Goal: Task Accomplishment & Management: Complete application form

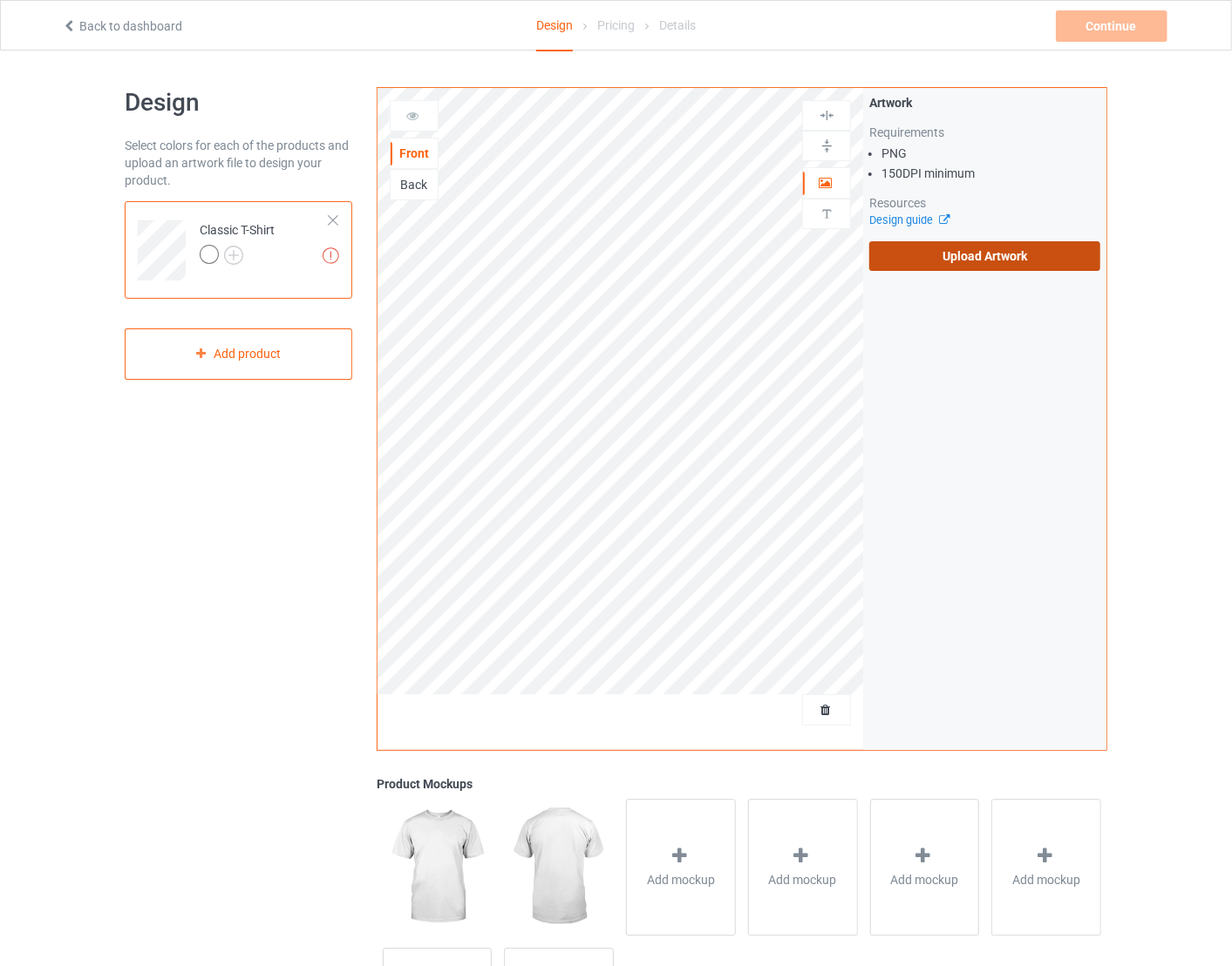
click at [1023, 250] on label "Upload Artwork" at bounding box center [985, 256] width 231 height 29
click at [0, 0] on input "Upload Artwork" at bounding box center [0, 0] width 0 height 0
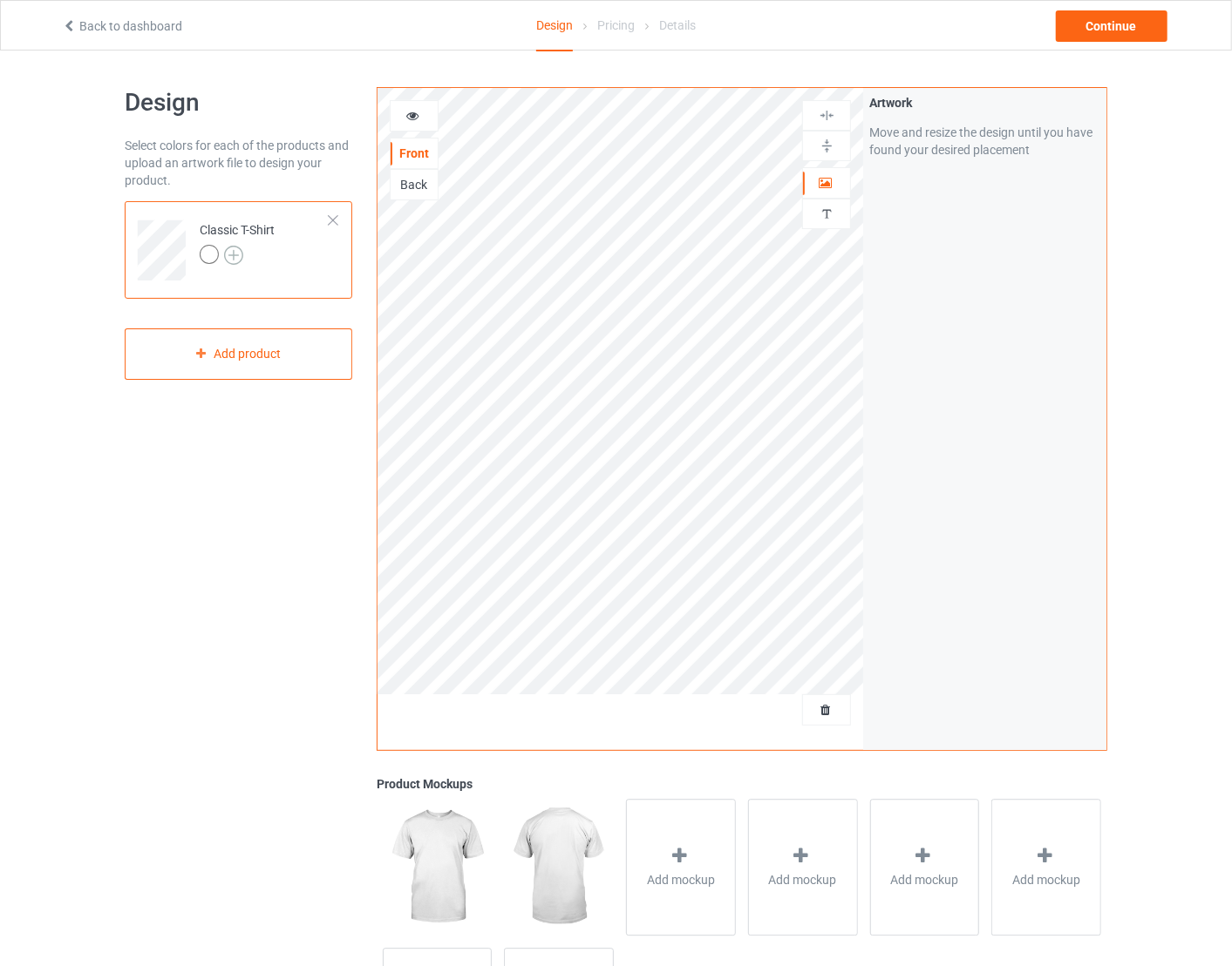
click at [232, 255] on img at bounding box center [233, 255] width 19 height 19
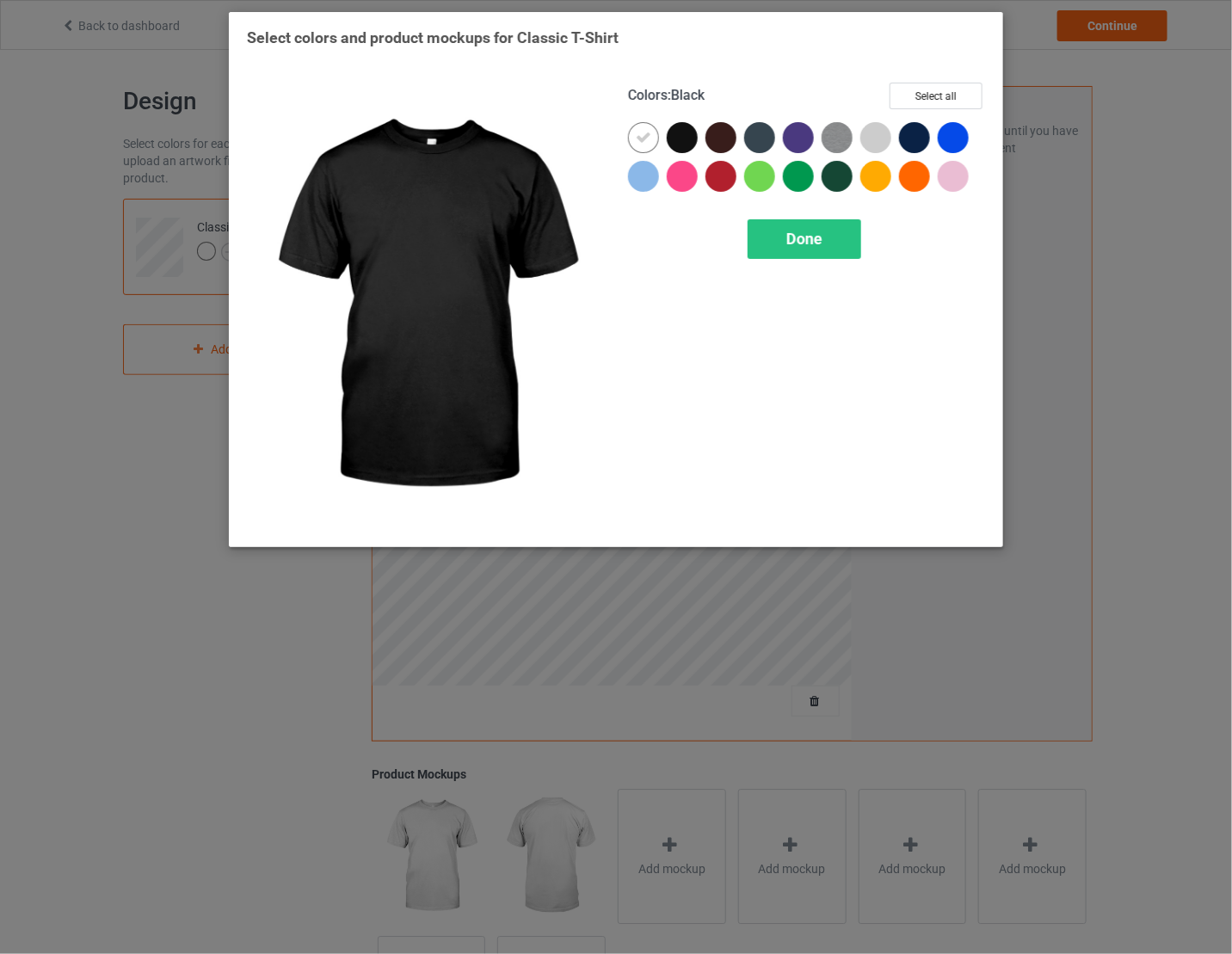
click at [684, 138] on div at bounding box center [682, 138] width 31 height 31
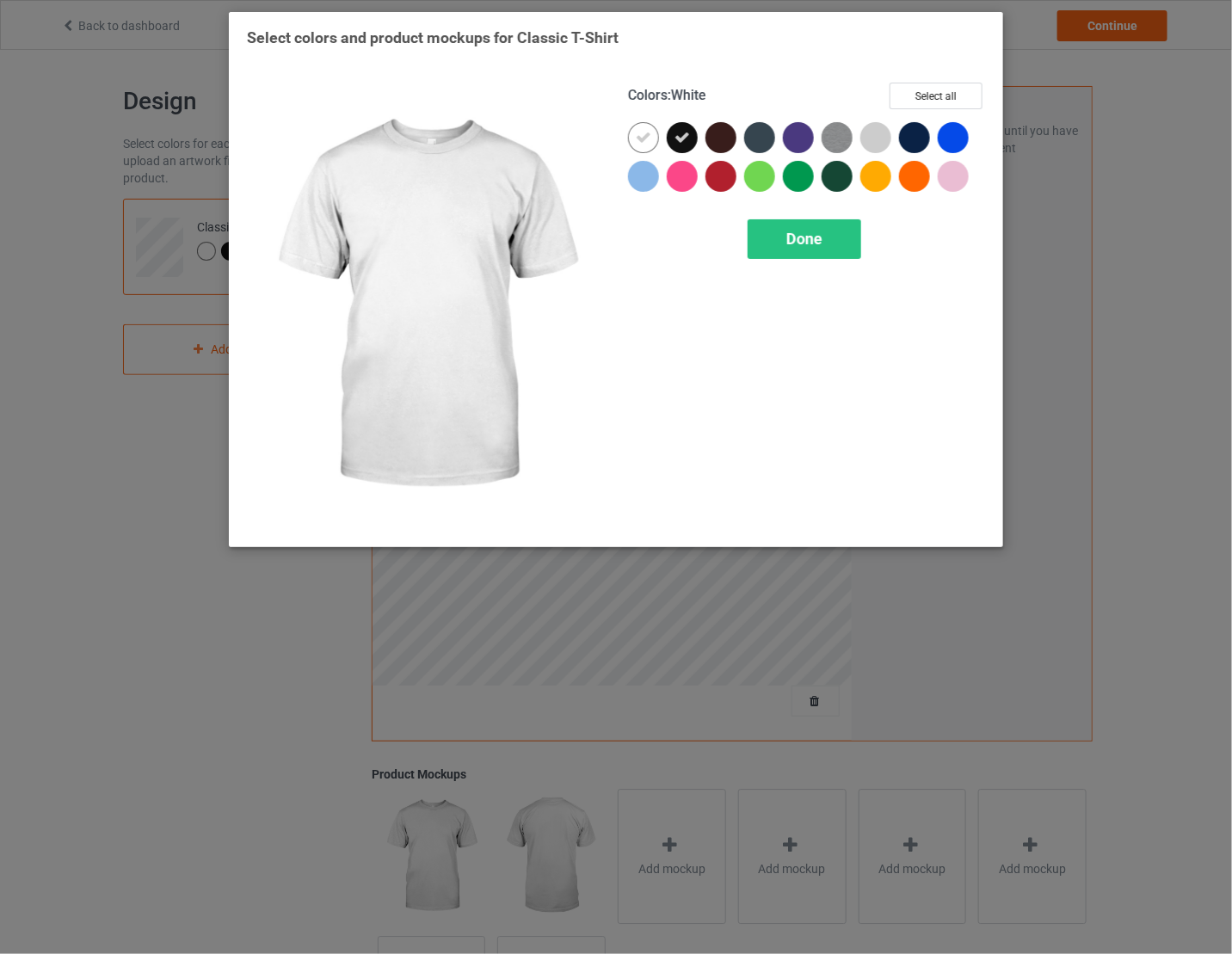
click at [639, 133] on icon at bounding box center [643, 137] width 15 height 15
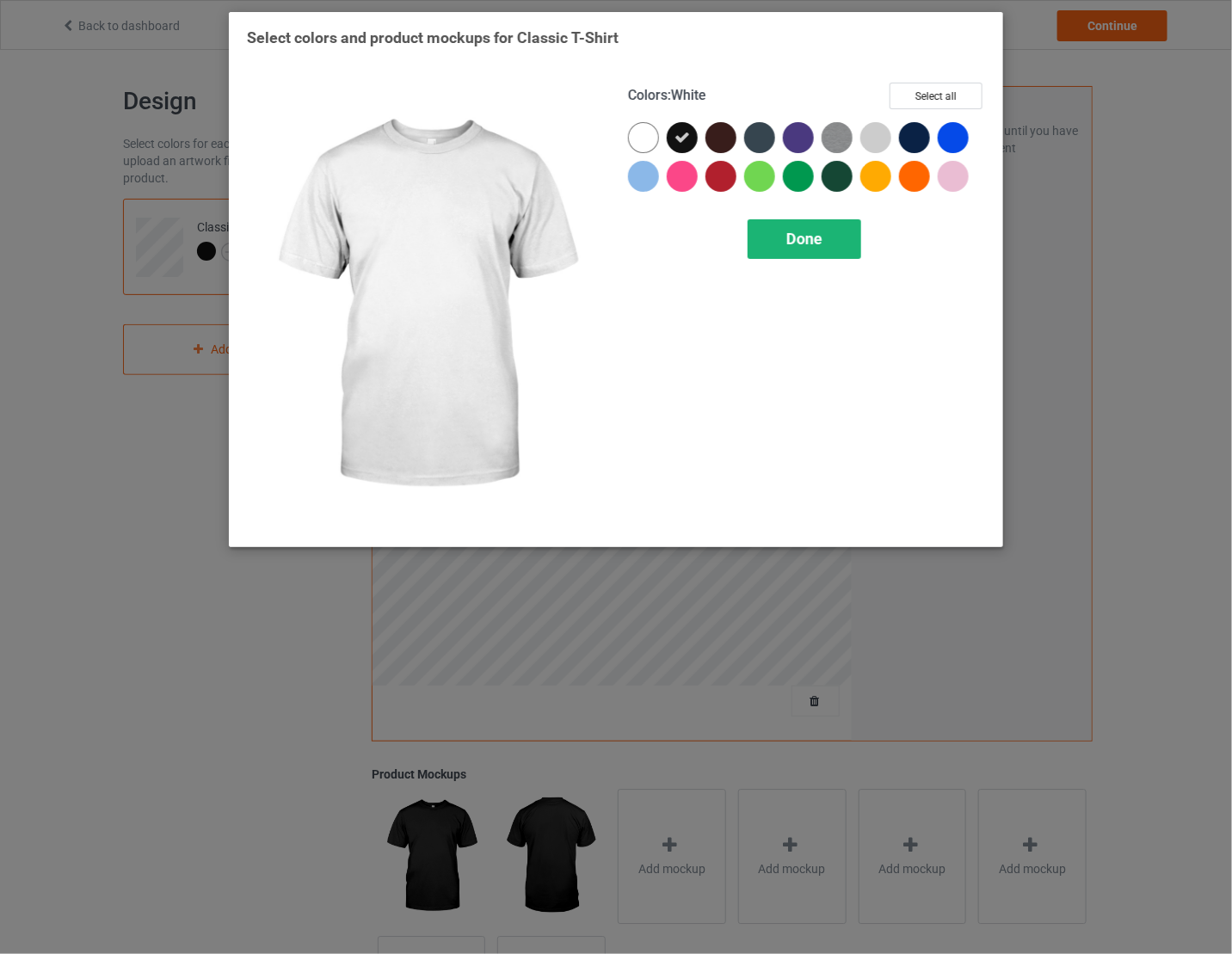
click at [796, 237] on span "Done" at bounding box center [804, 239] width 36 height 18
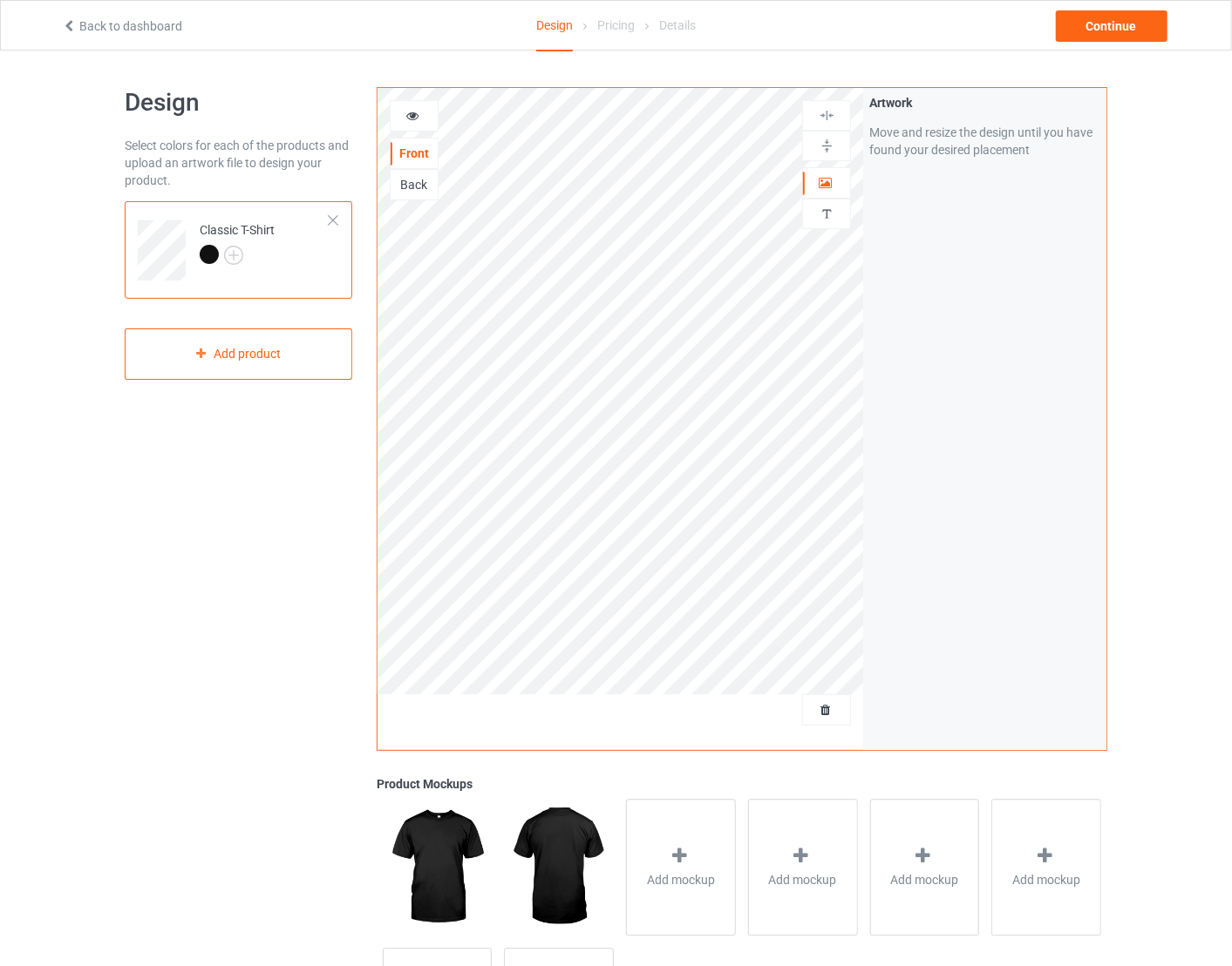
click at [235, 523] on div "Design Select colors for each of the products and upload an artwork file to des…" at bounding box center [238, 589] width 252 height 1029
click at [417, 181] on div "Back" at bounding box center [415, 184] width 47 height 17
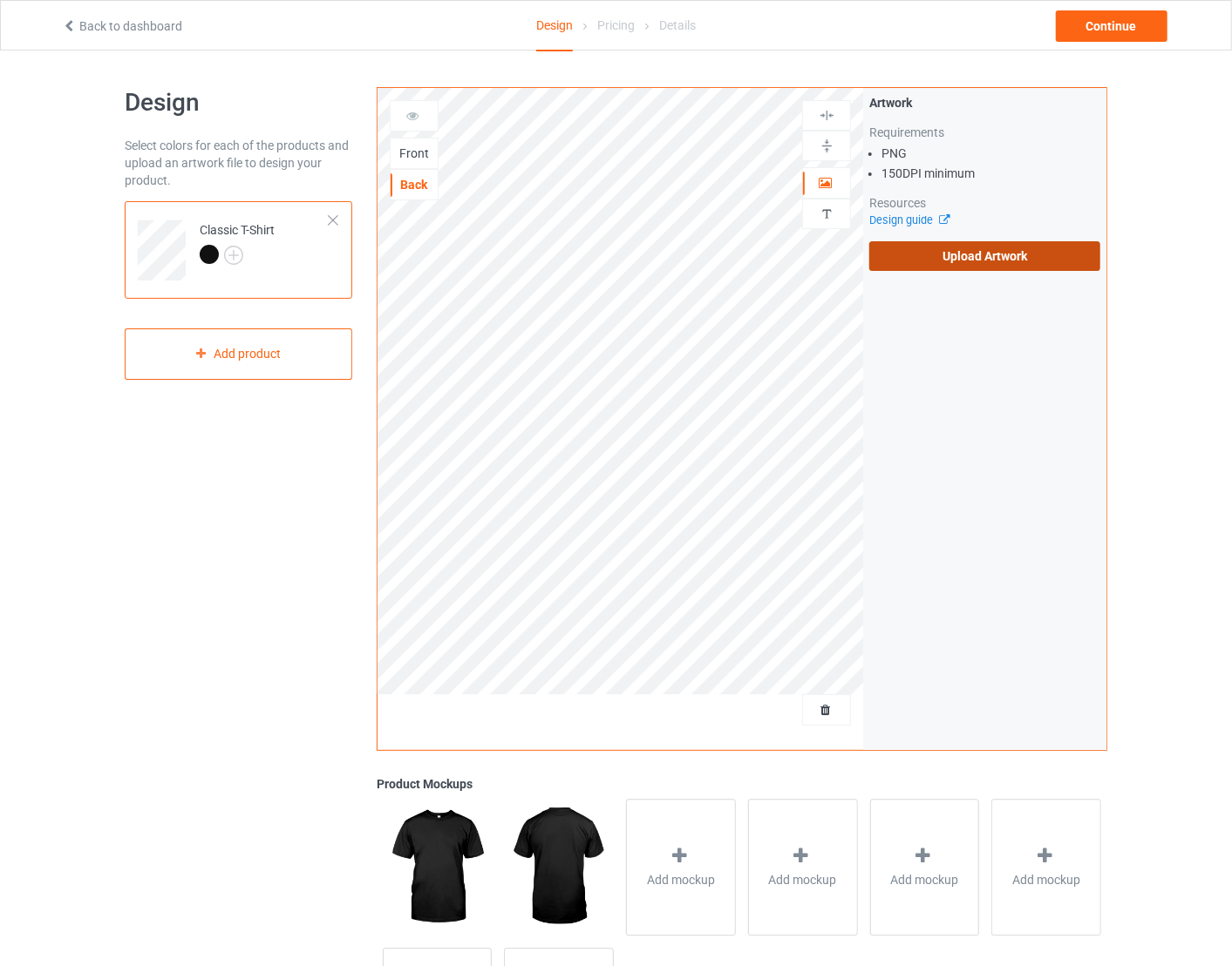
click at [972, 252] on label "Upload Artwork" at bounding box center [985, 256] width 231 height 29
click at [0, 0] on input "Upload Artwork" at bounding box center [0, 0] width 0 height 0
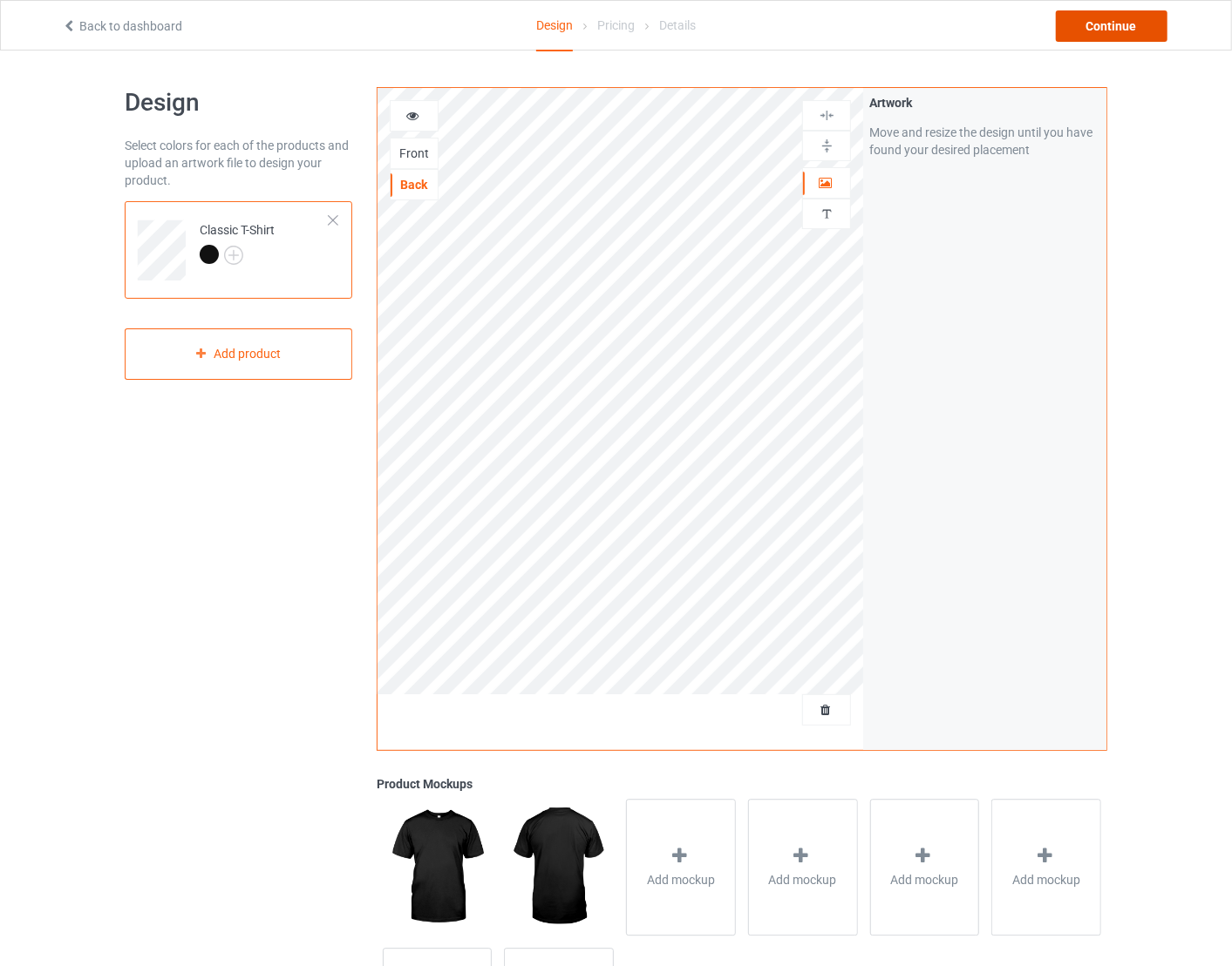
click at [1125, 28] on div "Continue" at bounding box center [1111, 26] width 111 height 31
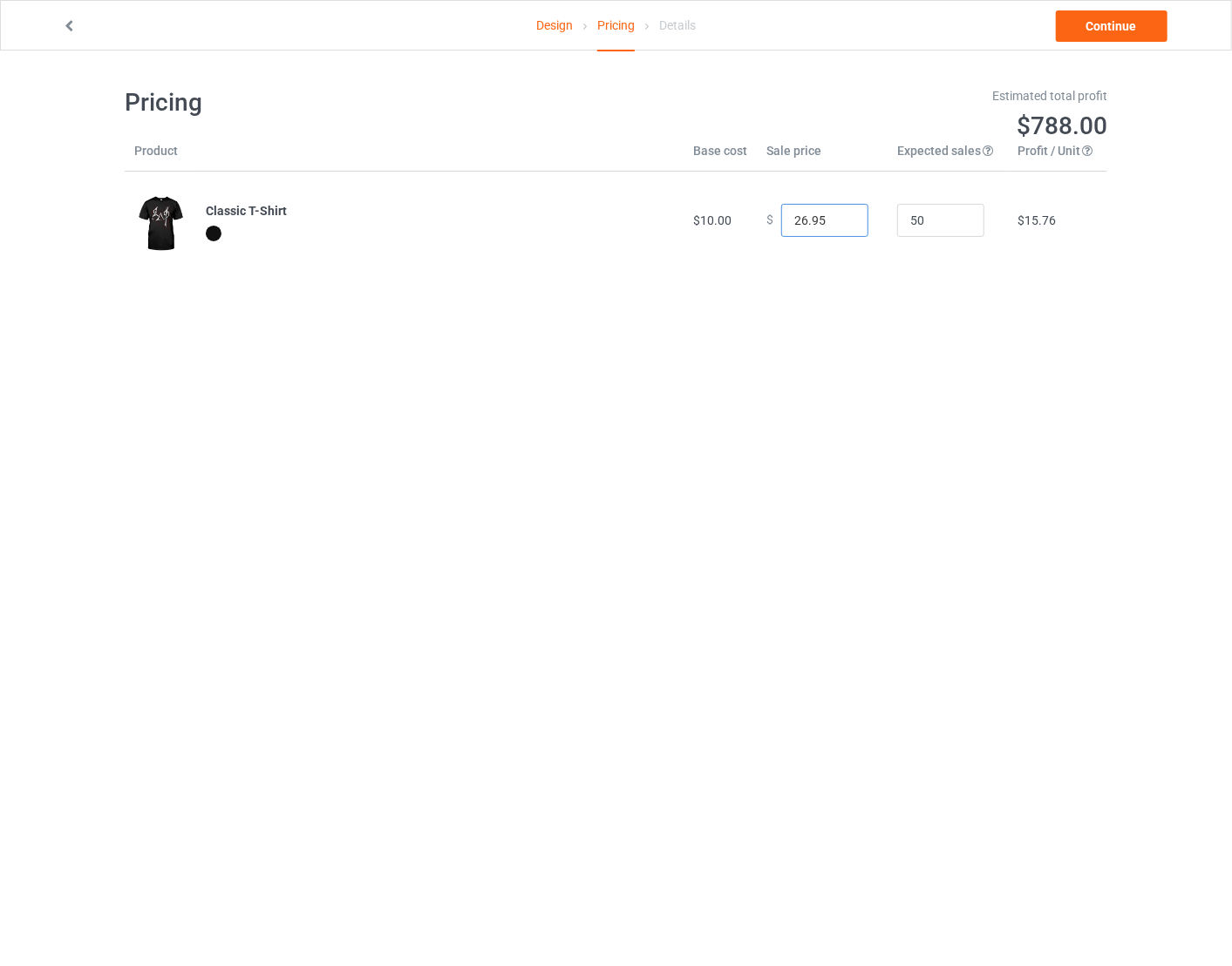
drag, startPoint x: 822, startPoint y: 224, endPoint x: 693, endPoint y: 218, distance: 129.1
click at [693, 218] on tr "Classic T-Shirt $10.00 $ 26.95 50 $15.76" at bounding box center [616, 220] width 983 height 98
type input "10.30"
click at [1103, 25] on link "Continue" at bounding box center [1111, 26] width 111 height 31
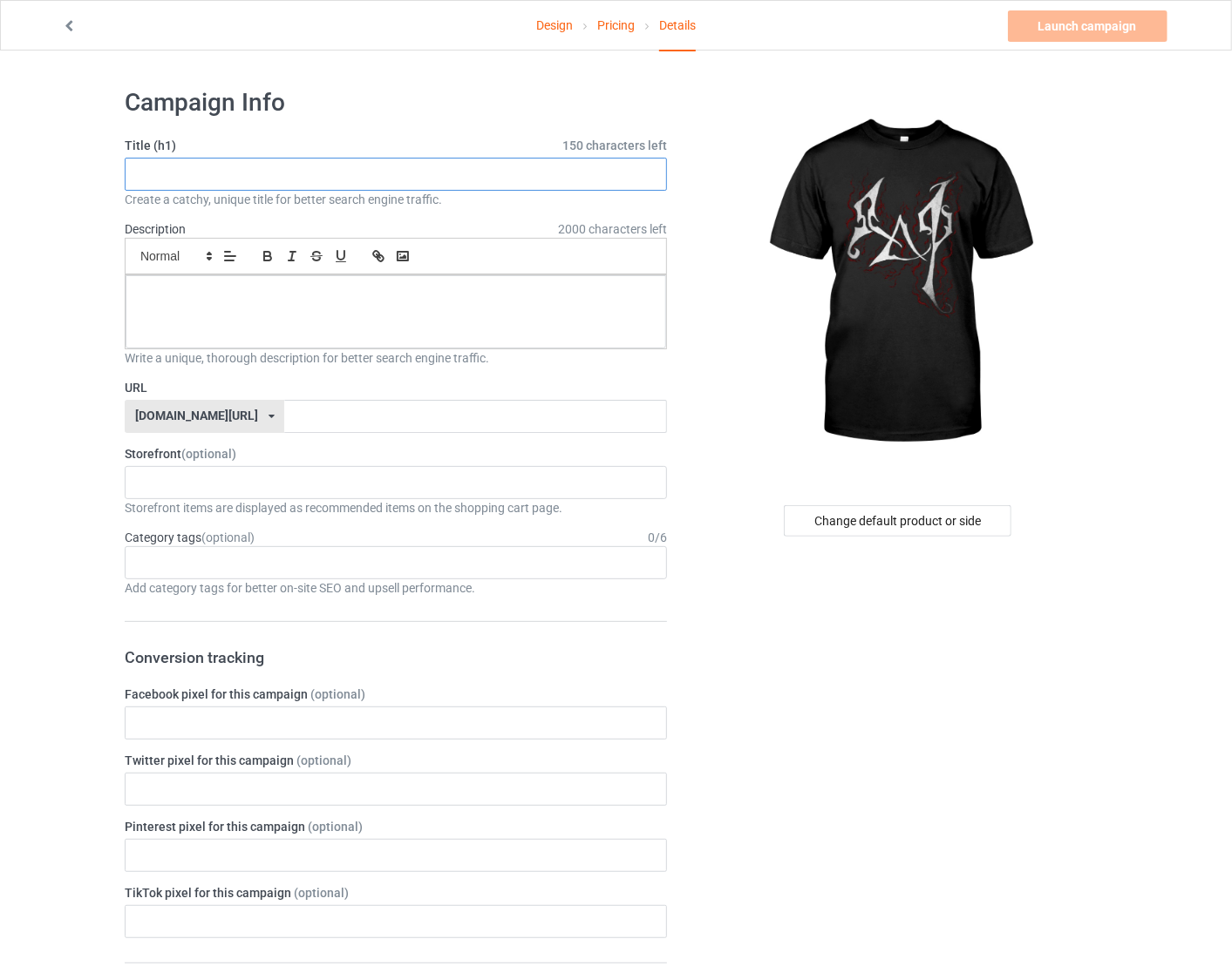
click at [309, 181] on input "text" at bounding box center [395, 174] width 542 height 33
type input "Horror themed"
click at [311, 314] on div at bounding box center [395, 312] width 541 height 73
drag, startPoint x: 243, startPoint y: 168, endPoint x: 33, endPoint y: 163, distance: 210.1
click at [34, 163] on div "Design Pricing Details Launch campaign Please enter campaign description Campai…" at bounding box center [616, 953] width 1232 height 1806
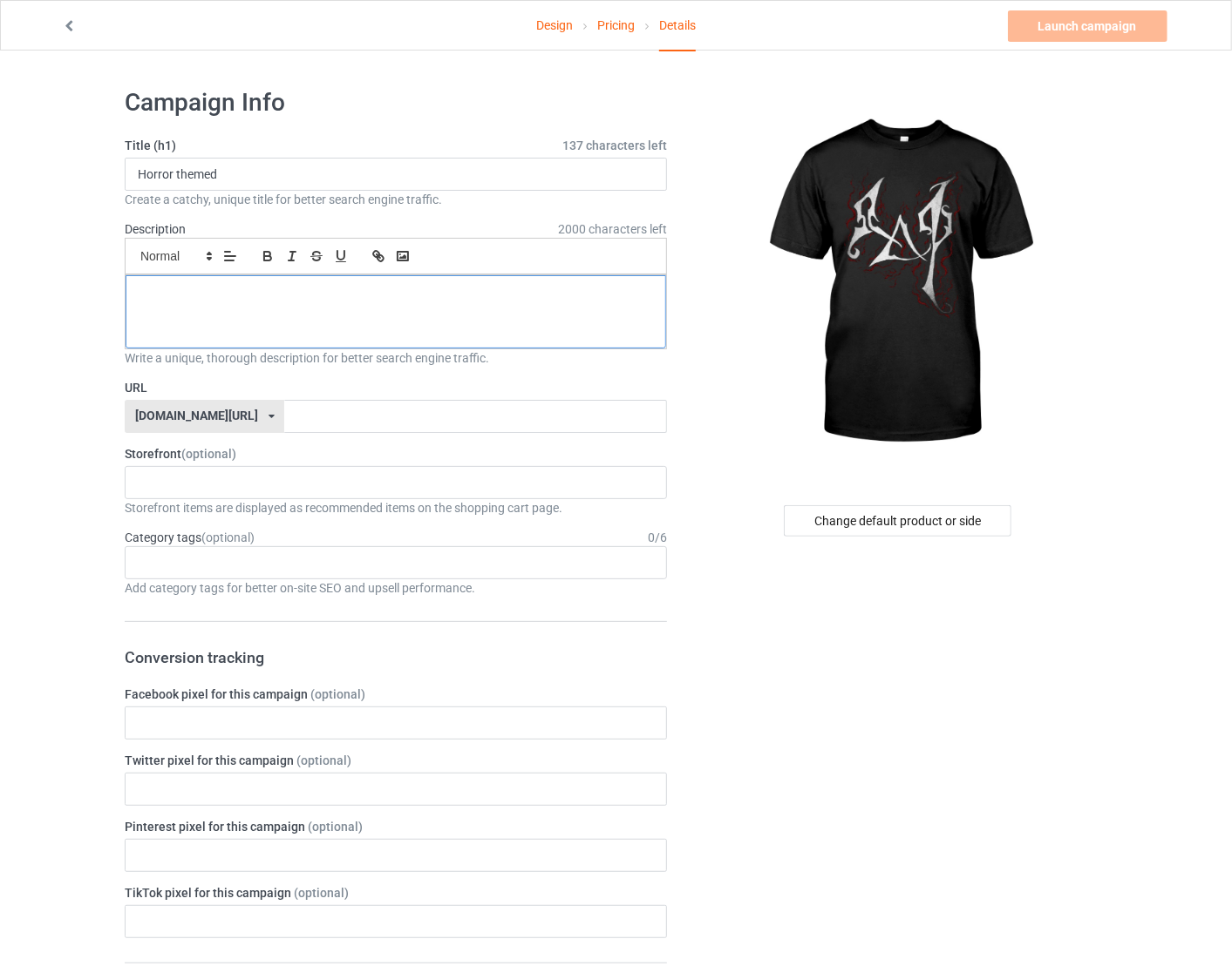
click at [210, 326] on div at bounding box center [395, 312] width 541 height 73
click at [321, 425] on input "text" at bounding box center [475, 416] width 382 height 33
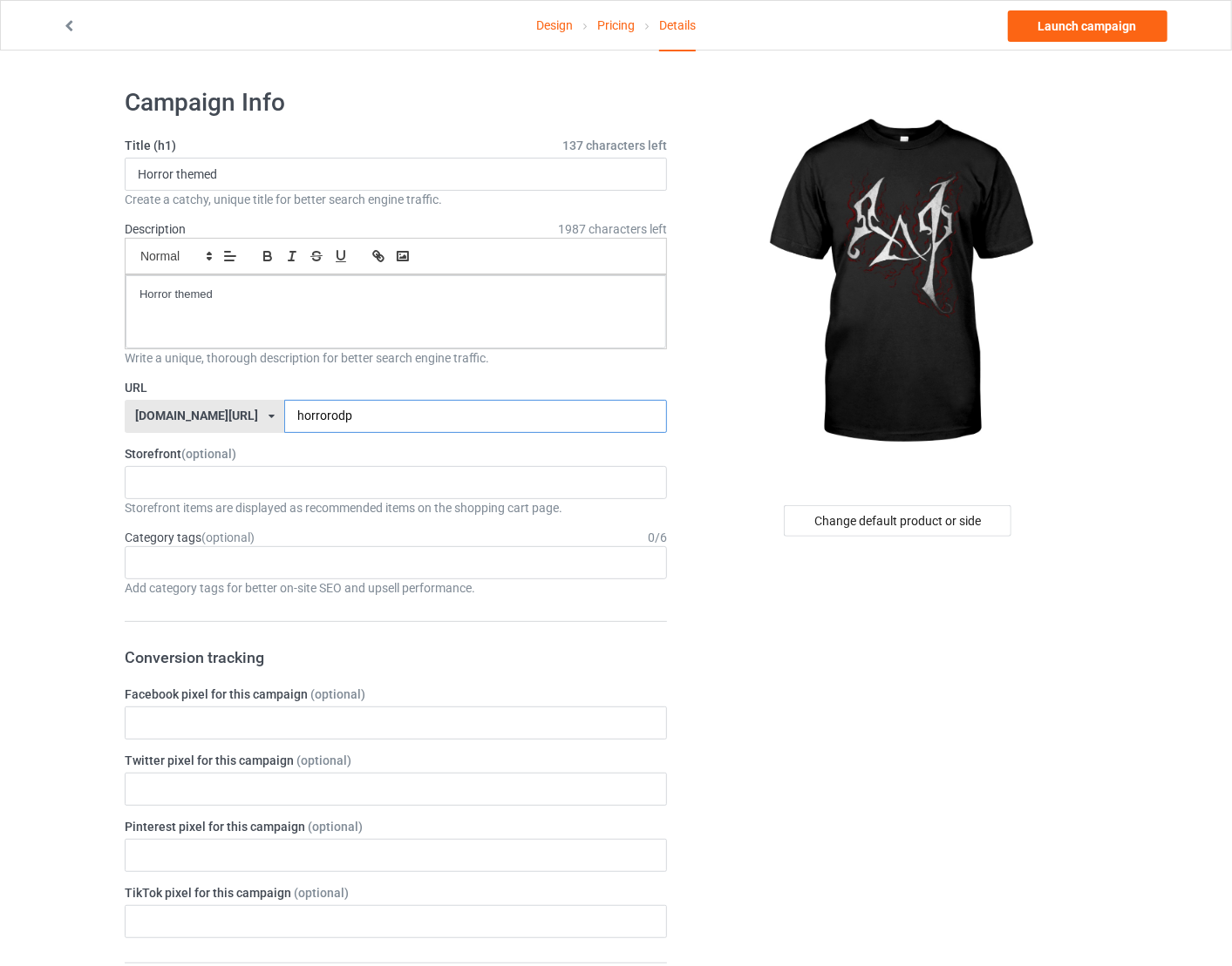
type input "horrorodp"
click at [91, 643] on div "Design Pricing Details Launch campaign Campaign Info Title (h1) 137 characters …" at bounding box center [616, 953] width 1232 height 1806
click at [193, 469] on div "Fall 2024 Prospective Members Fundraiser 87 Fam Loteria RZA Rush The Knight Lif…" at bounding box center [395, 483] width 542 height 33
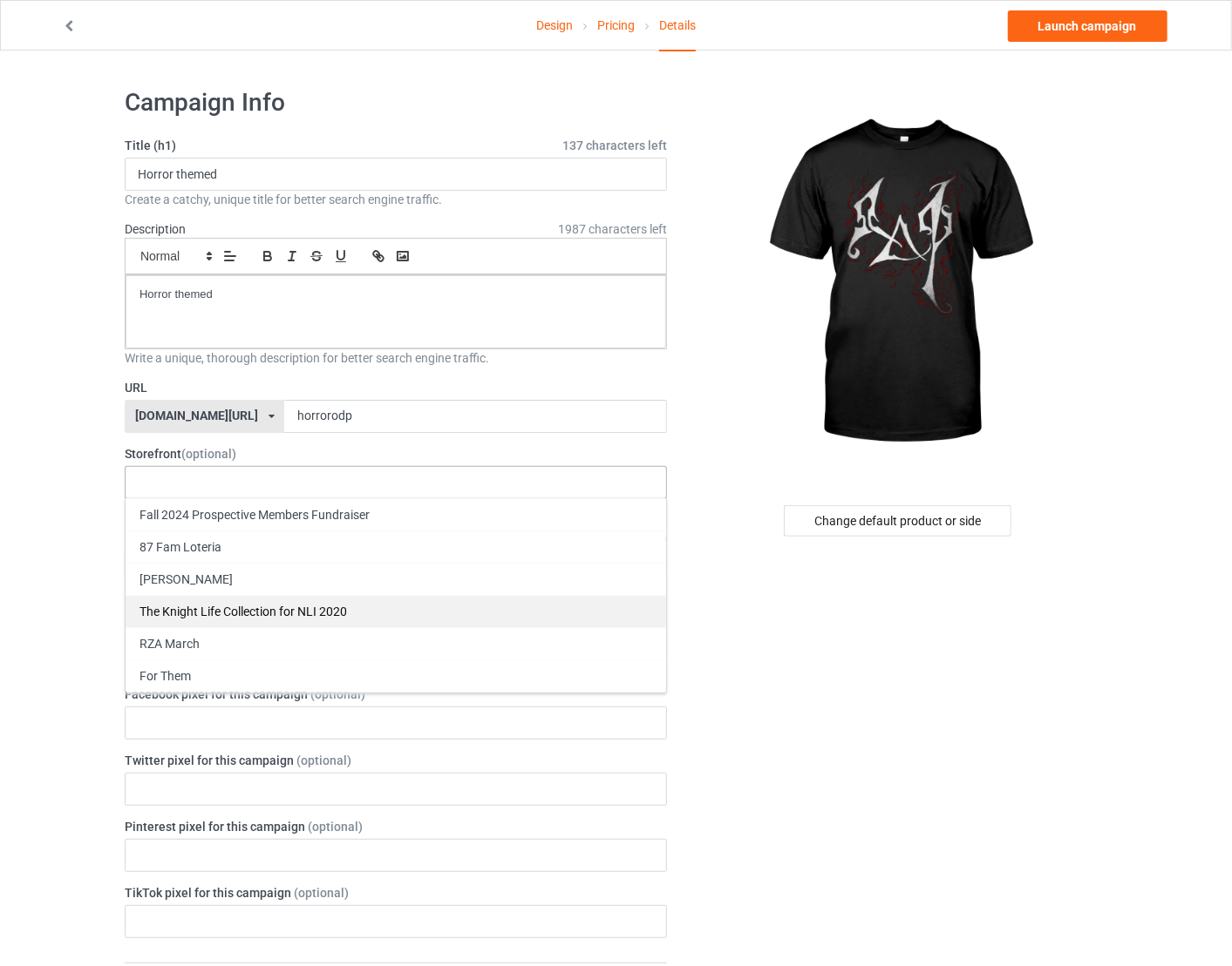
scroll to position [94, 0]
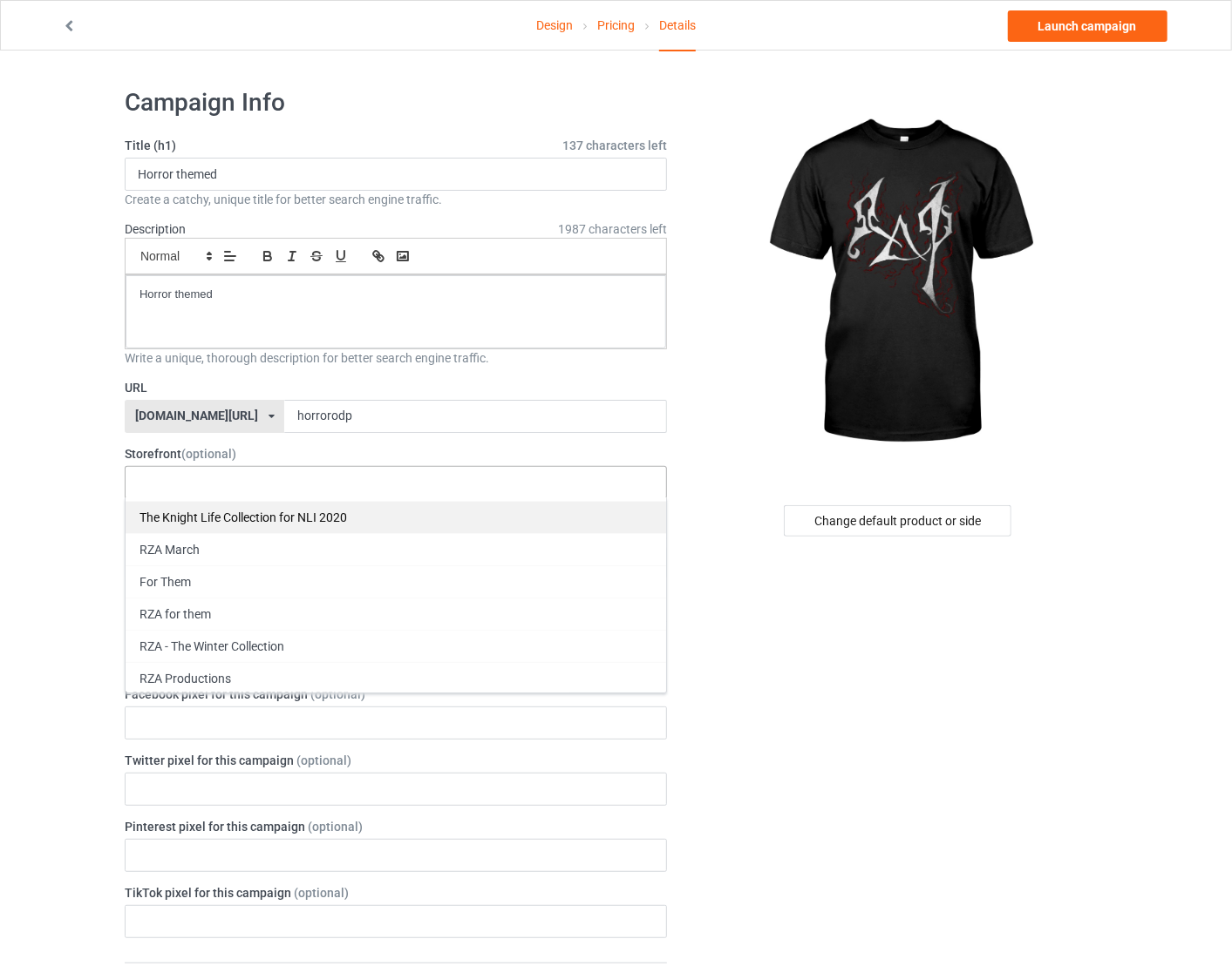
click at [266, 514] on div "The Knight Life Collection for NLI 2020" at bounding box center [395, 517] width 541 height 32
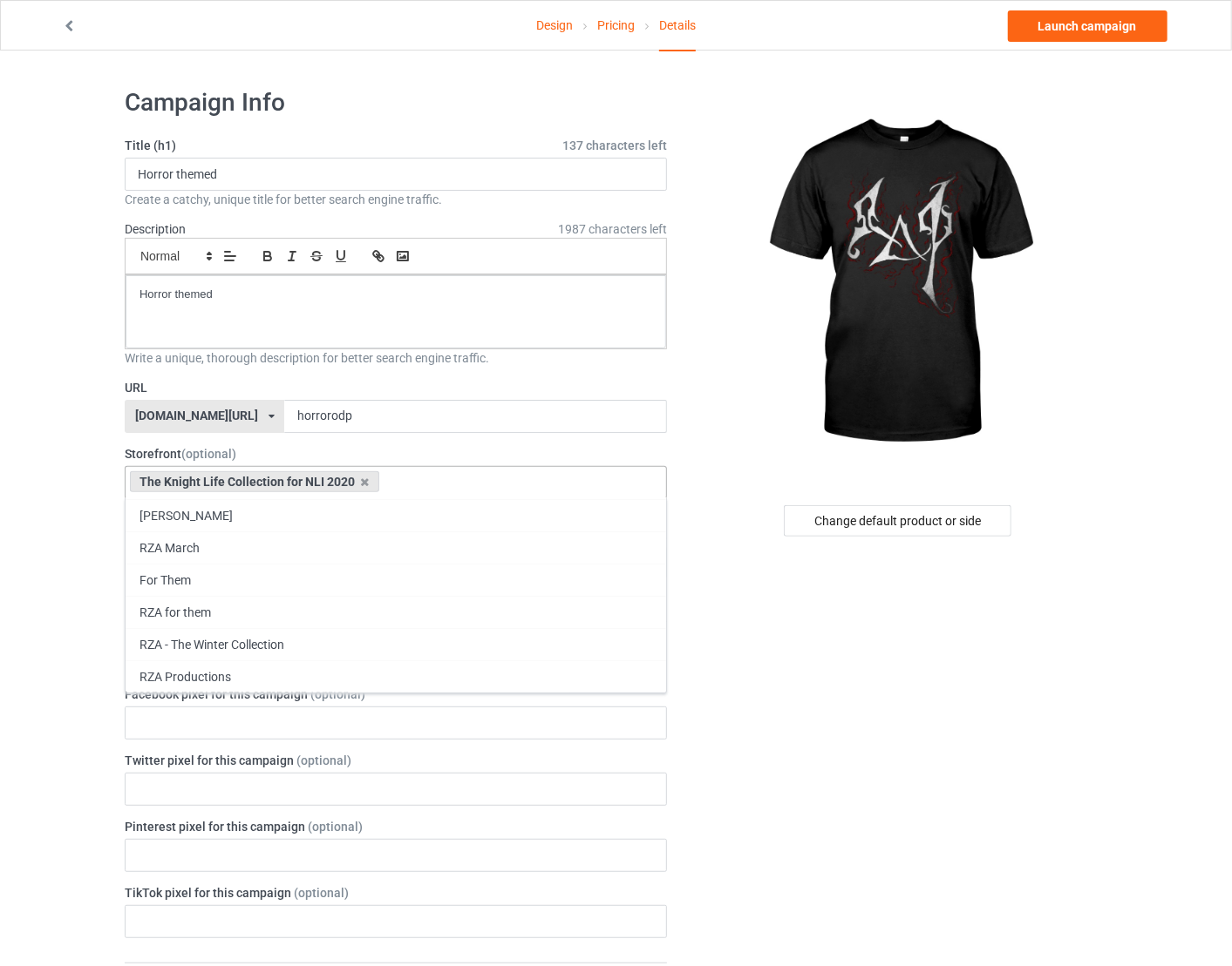
scroll to position [61, 0]
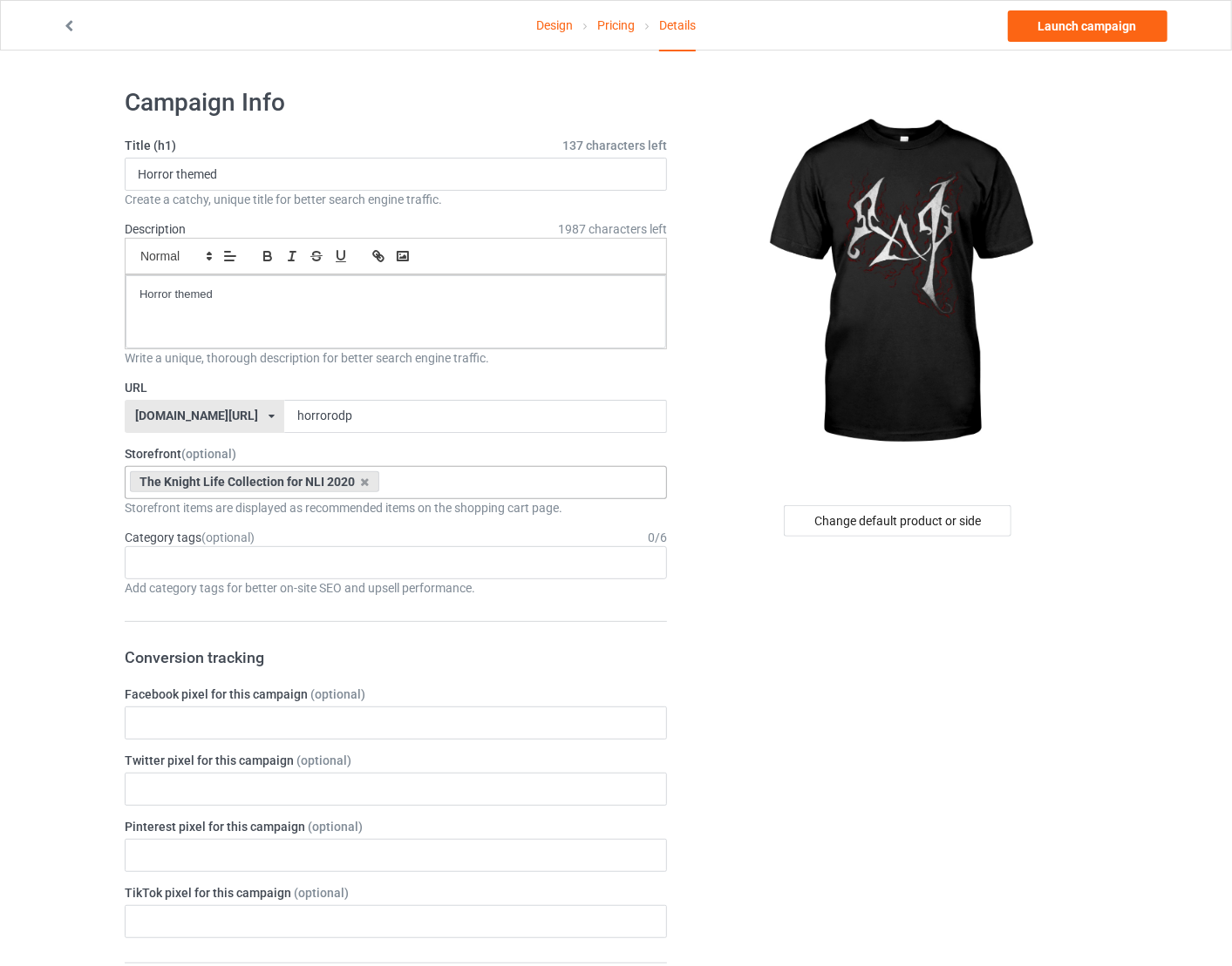
click at [85, 604] on div "Design Pricing Details Launch campaign Campaign Info Title (h1) 137 characters …" at bounding box center [616, 953] width 1232 height 1806
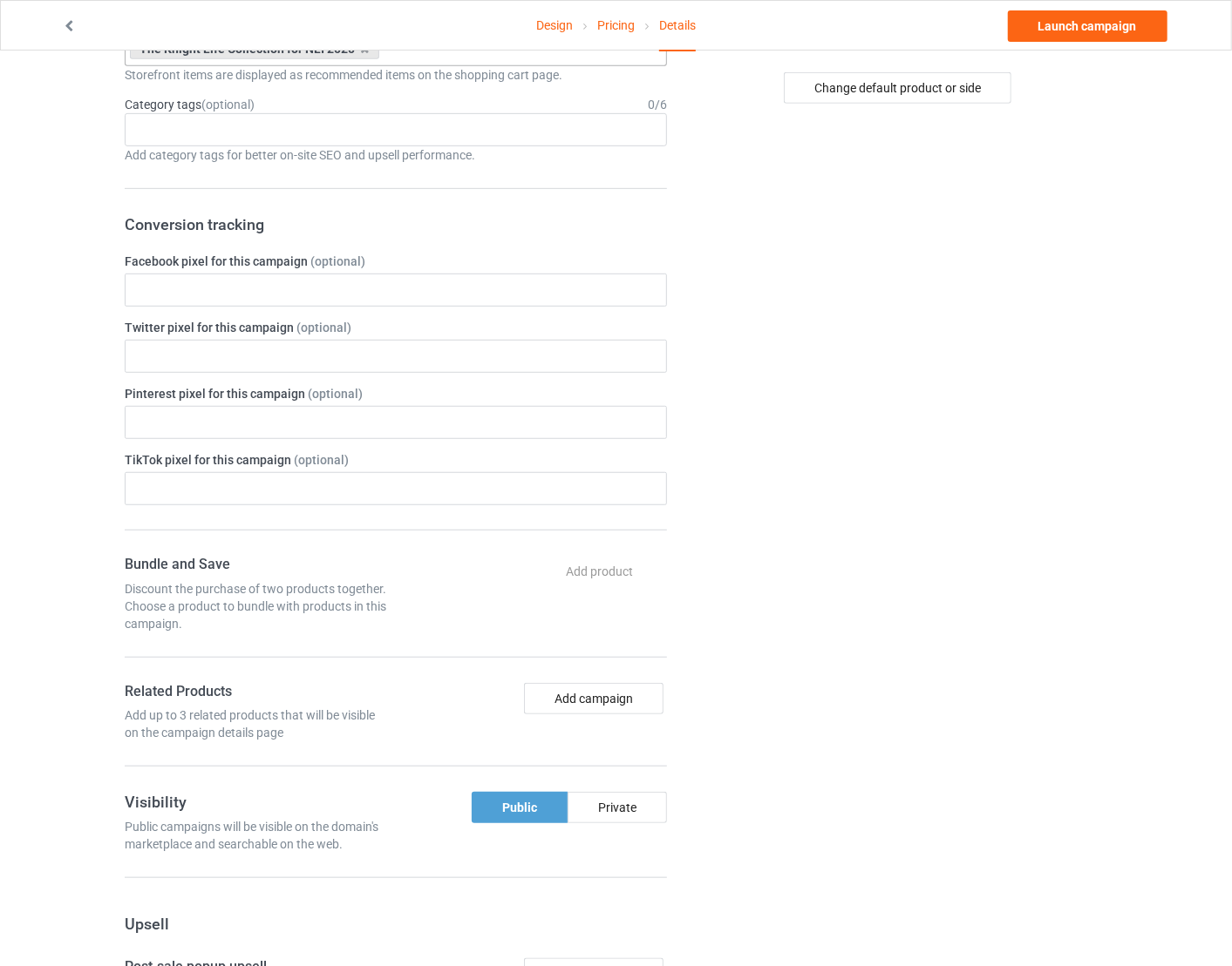
scroll to position [435, 0]
click at [621, 801] on div "Private" at bounding box center [616, 806] width 100 height 31
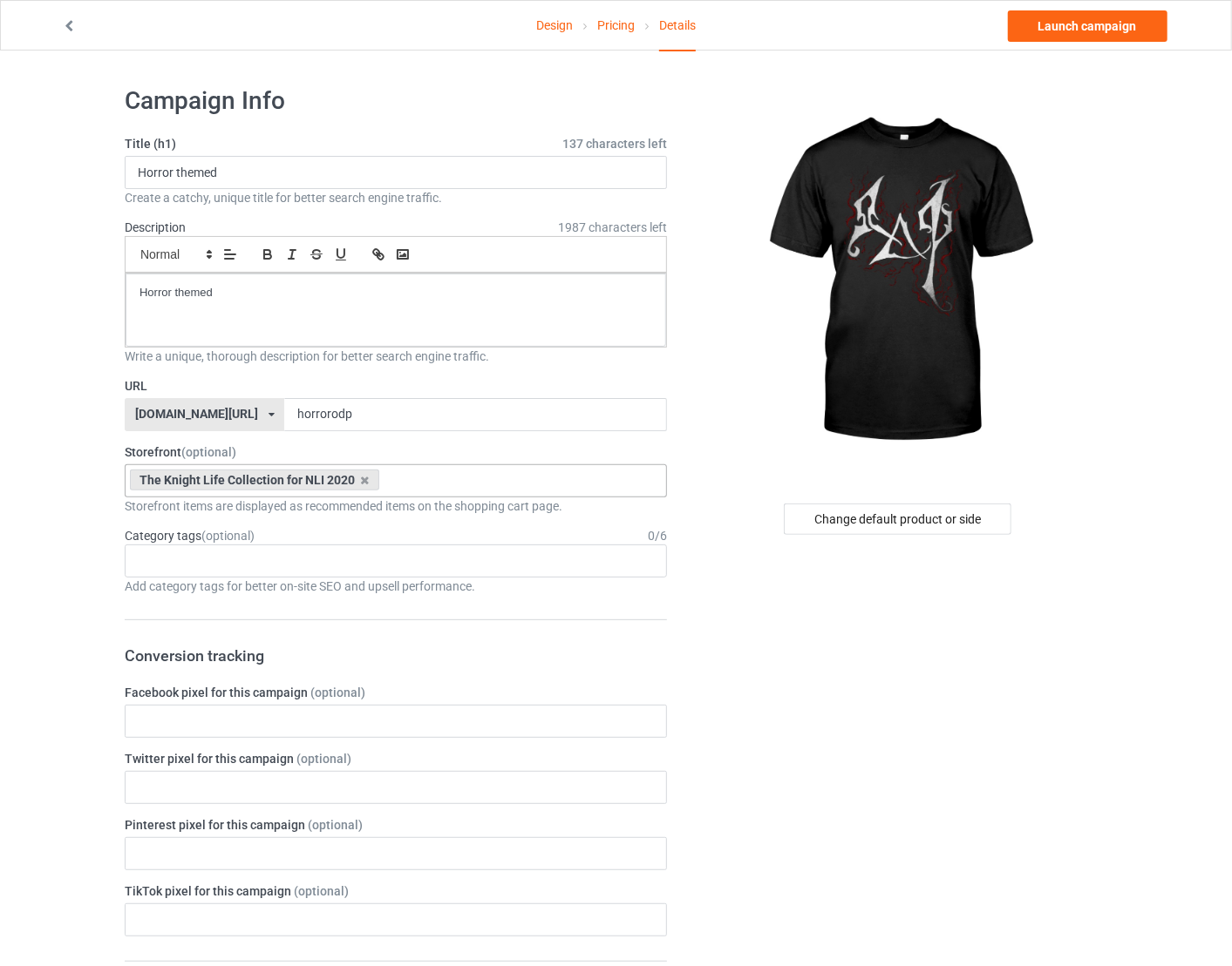
scroll to position [0, 0]
click at [1088, 25] on link "Launch campaign" at bounding box center [1087, 26] width 160 height 31
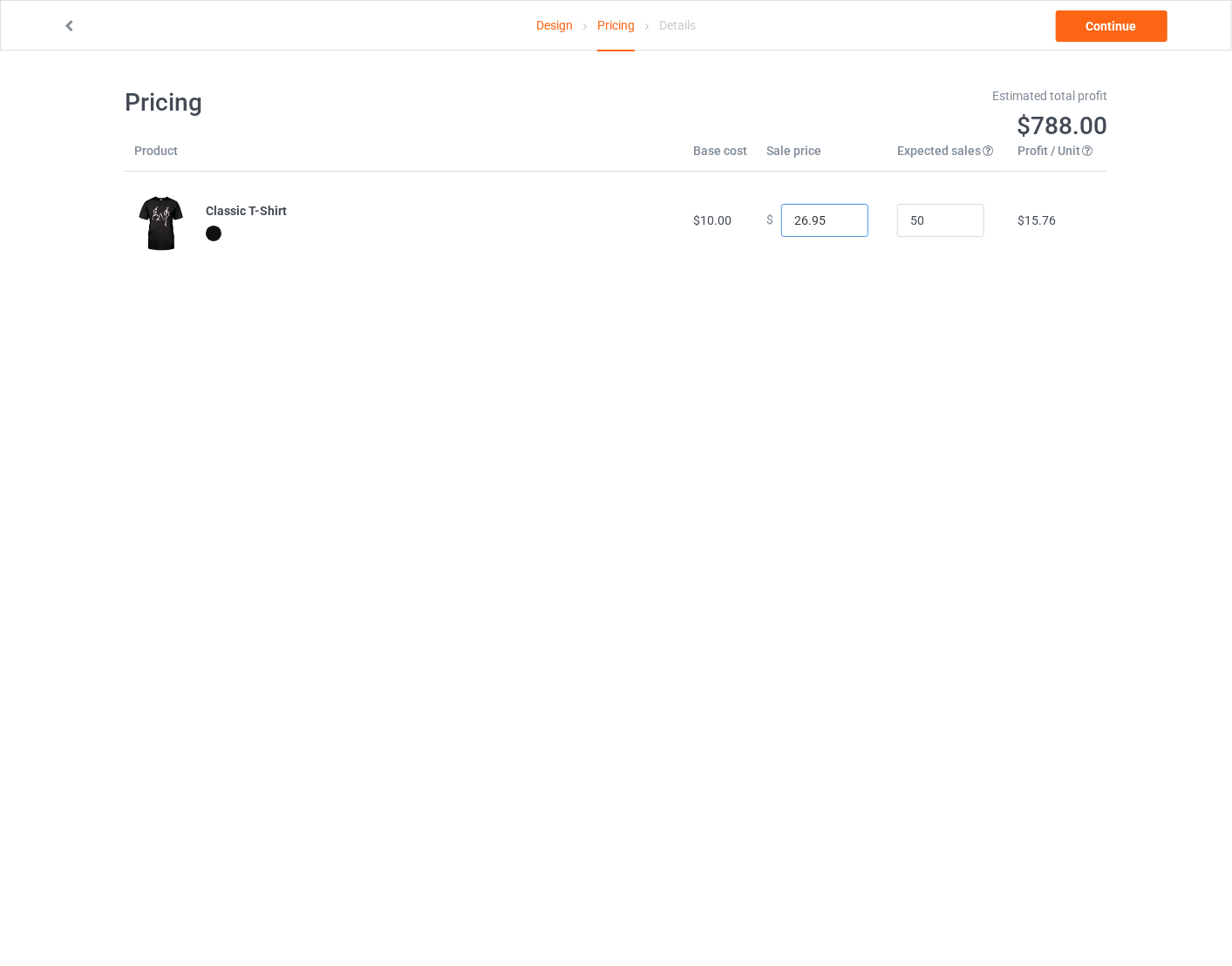
click at [831, 218] on input "26.95" at bounding box center [824, 220] width 87 height 33
drag, startPoint x: 823, startPoint y: 218, endPoint x: 658, endPoint y: 219, distance: 165.0
click at [658, 219] on tr "Classic T-Shirt $10.00 $ 26.95 50 $15.76" at bounding box center [616, 220] width 983 height 98
type input "12.50"
click at [1090, 36] on link "Continue" at bounding box center [1111, 26] width 111 height 31
